Goal: Check status: Check status

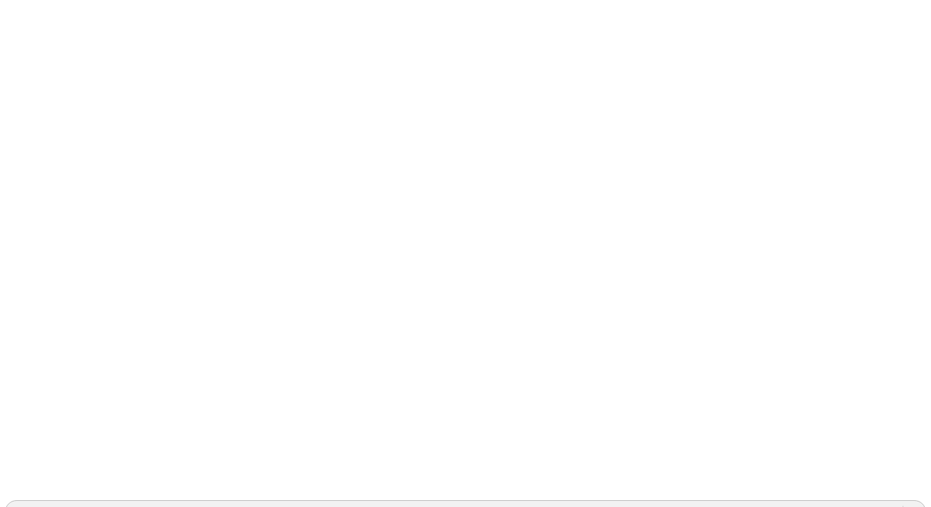
click at [755, 503] on div "AURORATESTPV" at bounding box center [454, 512] width 897 height 18
click at [25, 232] on icon at bounding box center [24, 251] width 38 height 38
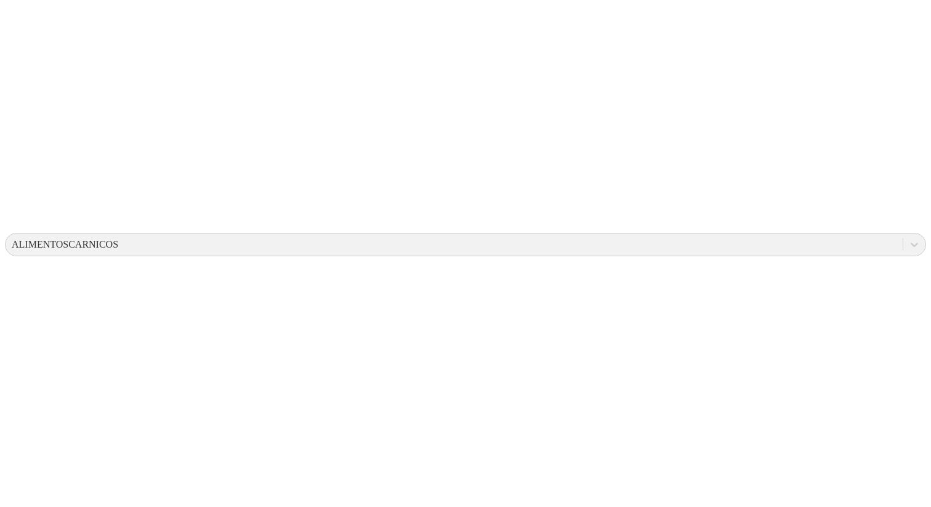
scroll to position [260, 0]
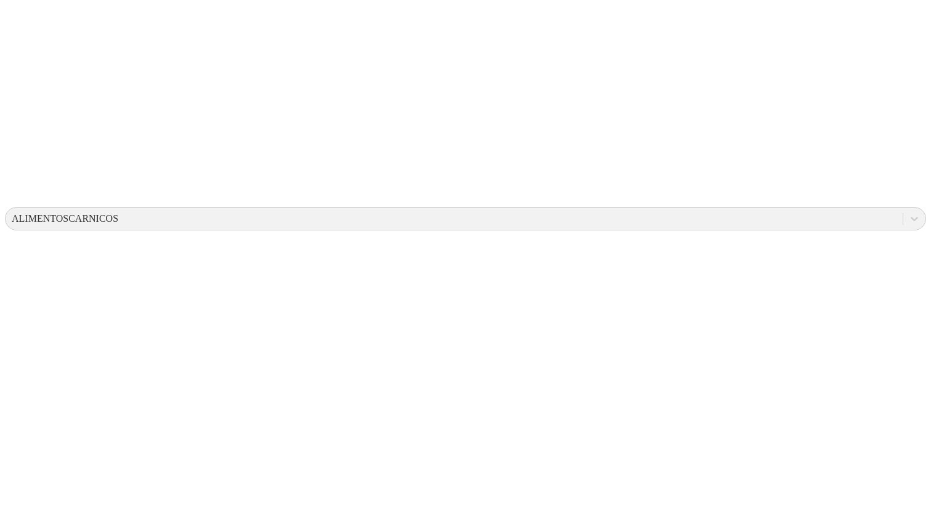
scroll to position [276, 0]
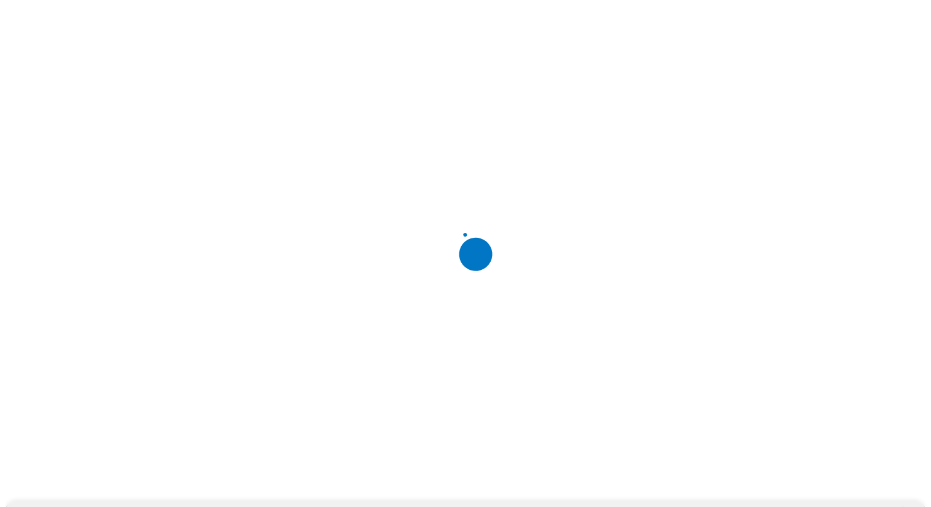
click at [345, 93] on div at bounding box center [470, 253] width 931 height 507
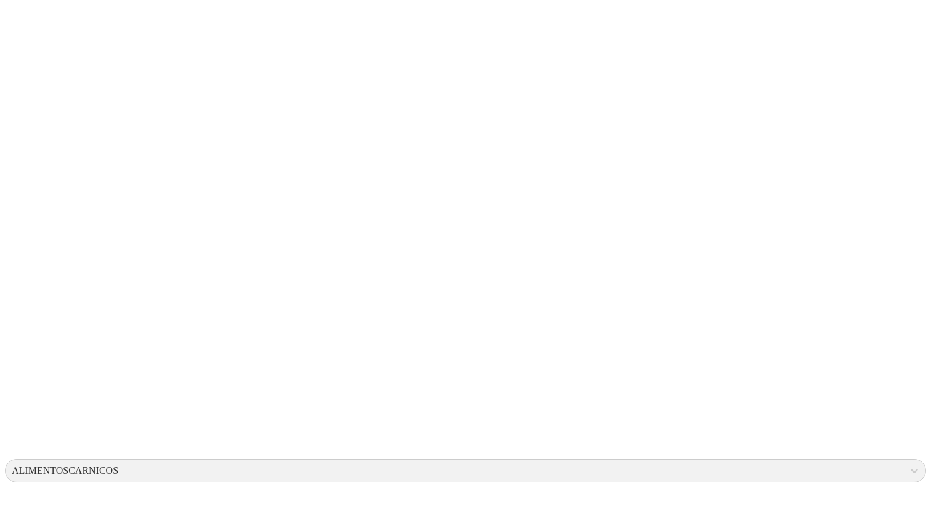
scroll to position [26, 0]
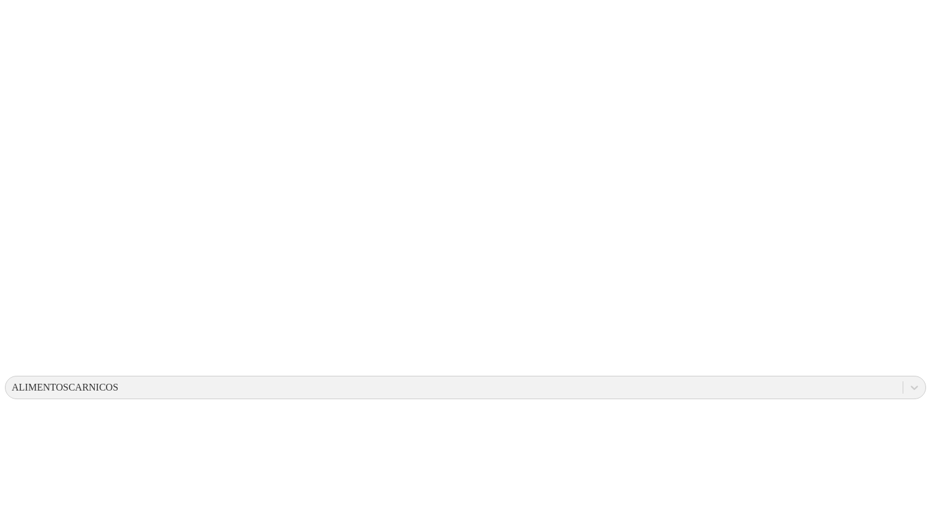
scroll to position [0, 0]
